Goal: Transaction & Acquisition: Purchase product/service

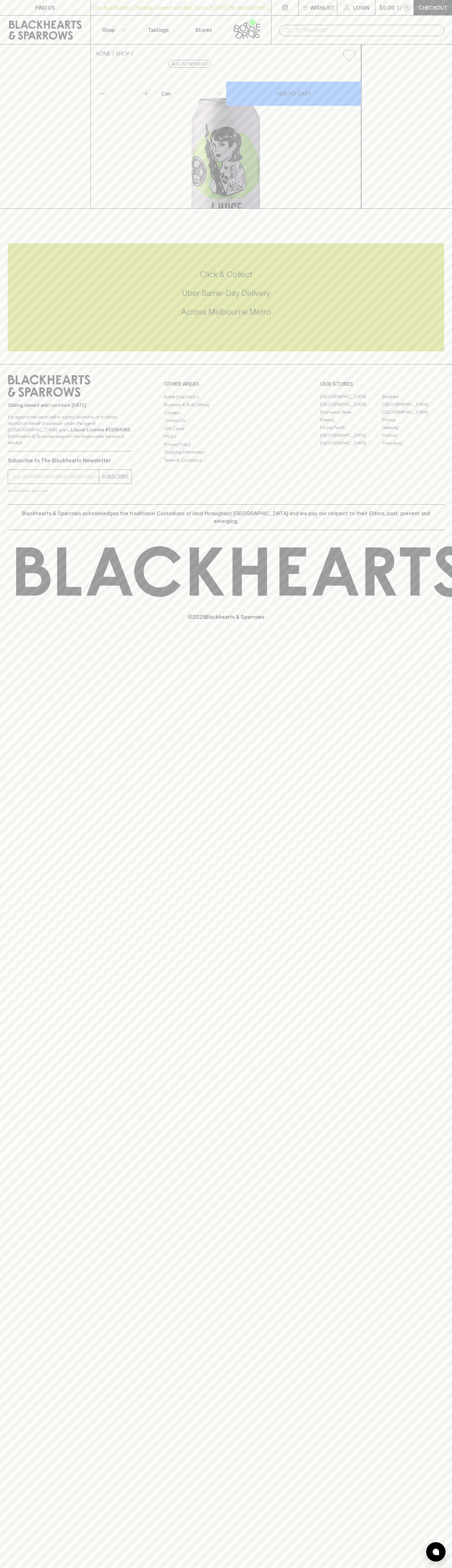
click at [74, 29] on icon at bounding box center [45, 30] width 81 height 19
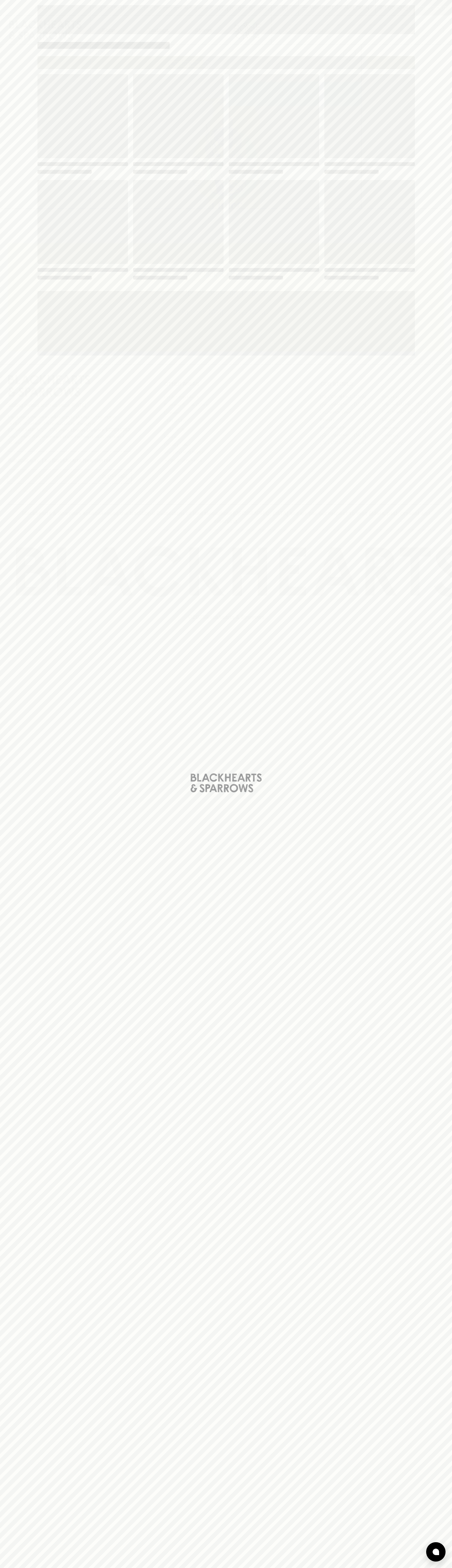
click at [428, 1141] on div "Loading" at bounding box center [226, 784] width 452 height 1568
click at [71, 1567] on html "FIND US | No Bad Bottles | Sibling Owned and Run Since [DATE] | No Bad Bottles …" at bounding box center [226, 784] width 452 height 1568
click at [20, 1003] on div "Loading" at bounding box center [226, 784] width 452 height 1568
